Goal: Task Accomplishment & Management: Manage account settings

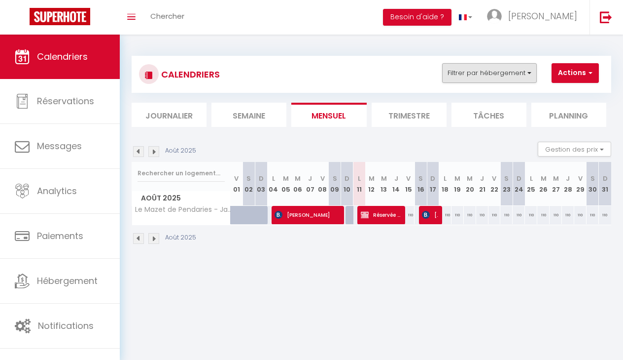
click at [467, 69] on button "Filtrer par hébergement" at bounding box center [489, 73] width 95 height 20
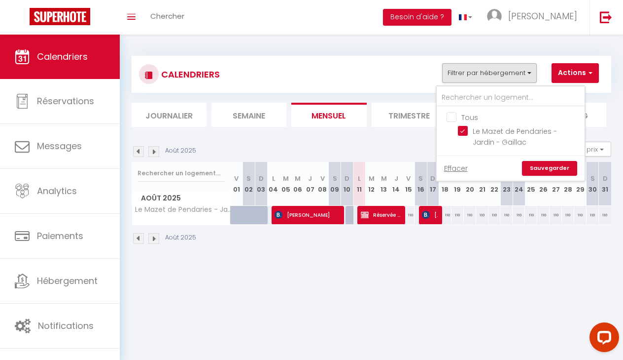
click at [456, 120] on input "Tous" at bounding box center [521, 116] width 148 height 10
click at [456, 121] on input "Tous" at bounding box center [521, 116] width 148 height 10
checkbox input "false"
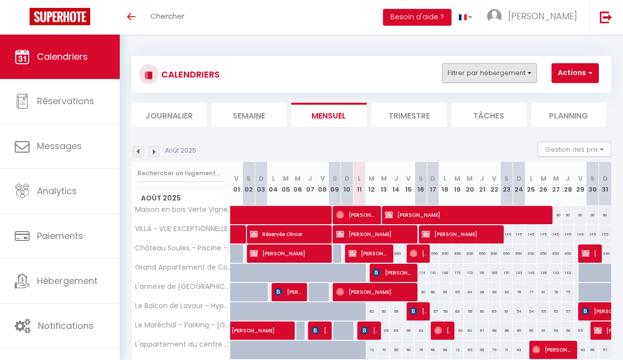
click at [477, 74] on button "Filtrer par hébergement" at bounding box center [489, 73] width 95 height 20
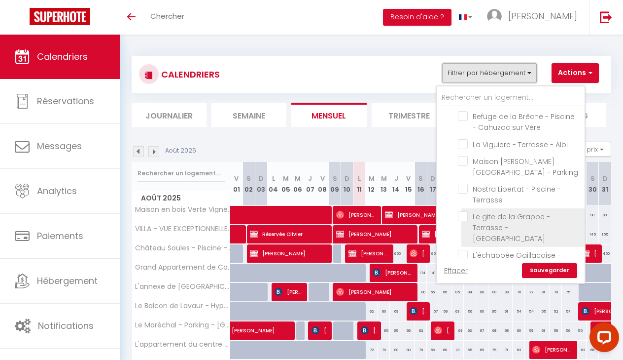
scroll to position [270, 0]
click at [464, 209] on input "Le gite de la Grappe - Terrasse - [GEOGRAPHIC_DATA]" at bounding box center [519, 214] width 123 height 10
checkbox input "true"
checkbox input "false"
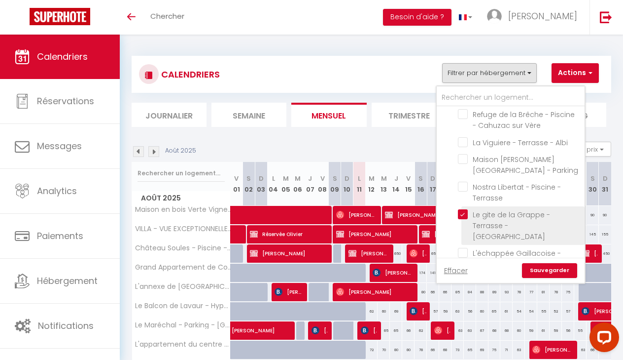
checkbox input "false"
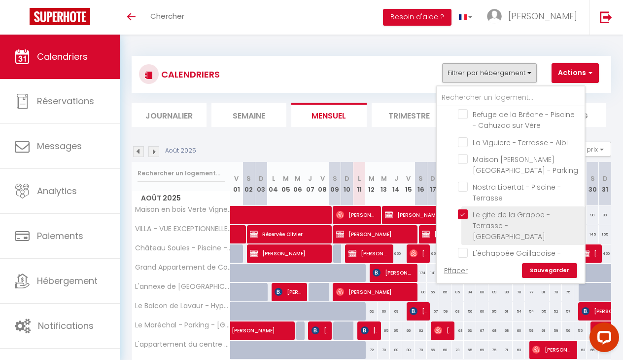
checkbox input "false"
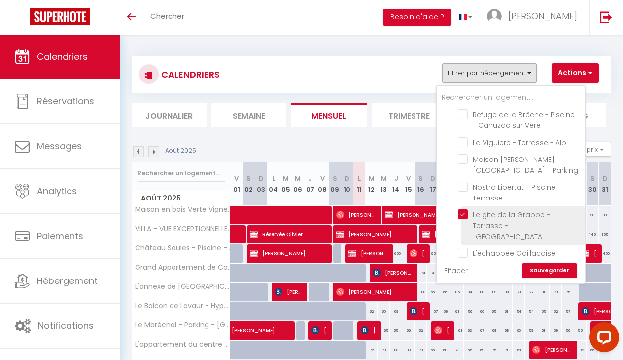
checkbox input "false"
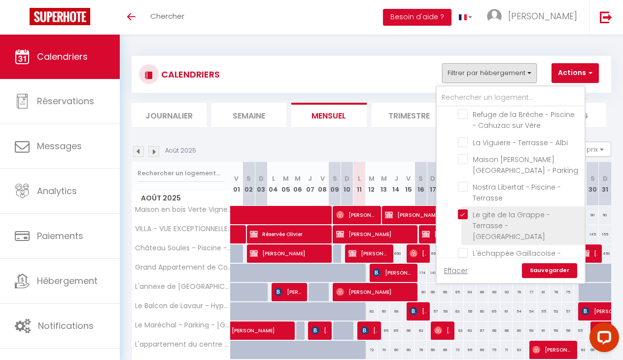
checkbox input "false"
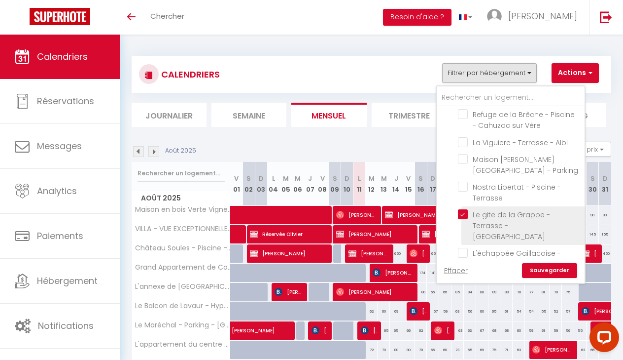
checkbox input "false"
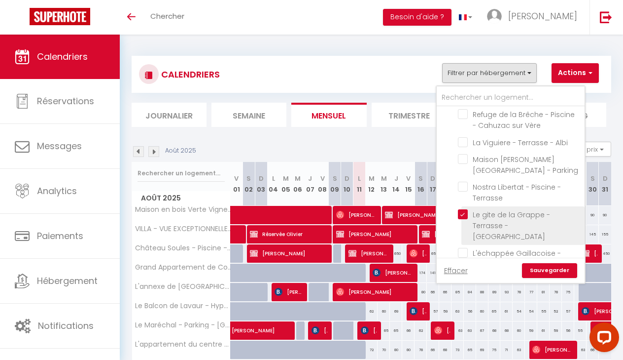
checkbox input "false"
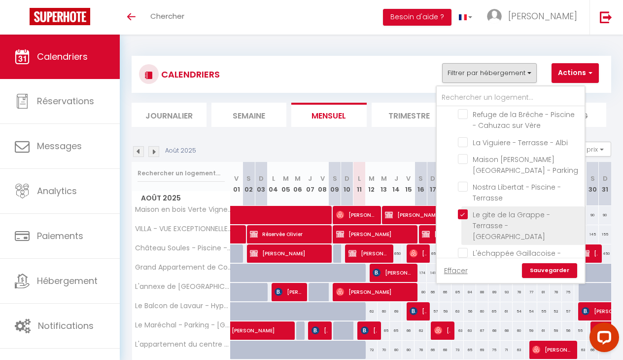
checkbox input "false"
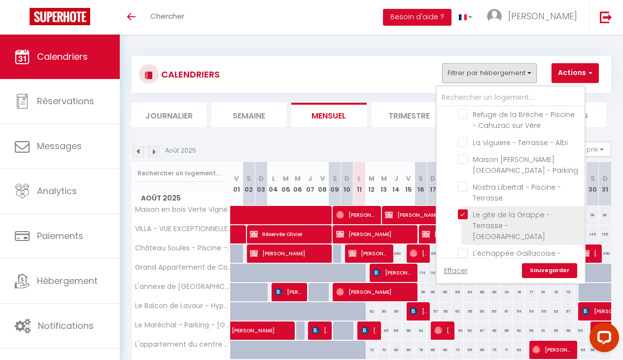
checkbox input "false"
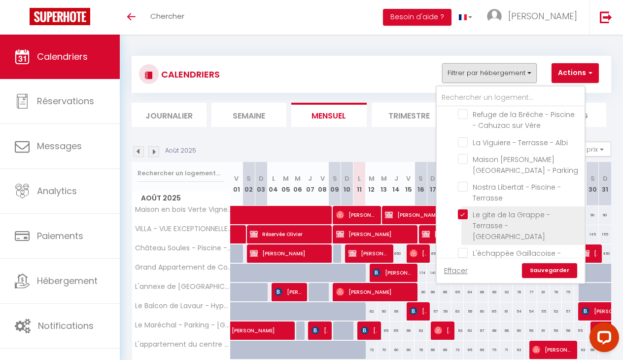
checkbox input "false"
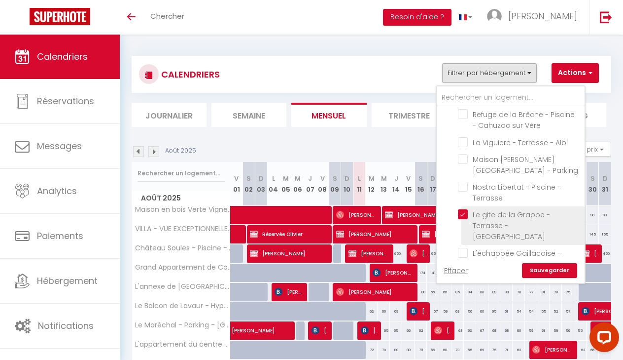
checkbox input "false"
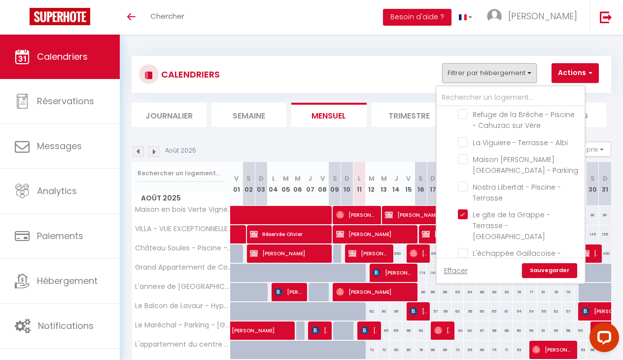
click at [542, 269] on link "Sauvegarder" at bounding box center [549, 270] width 55 height 15
